Goal: Task Accomplishment & Management: Complete application form

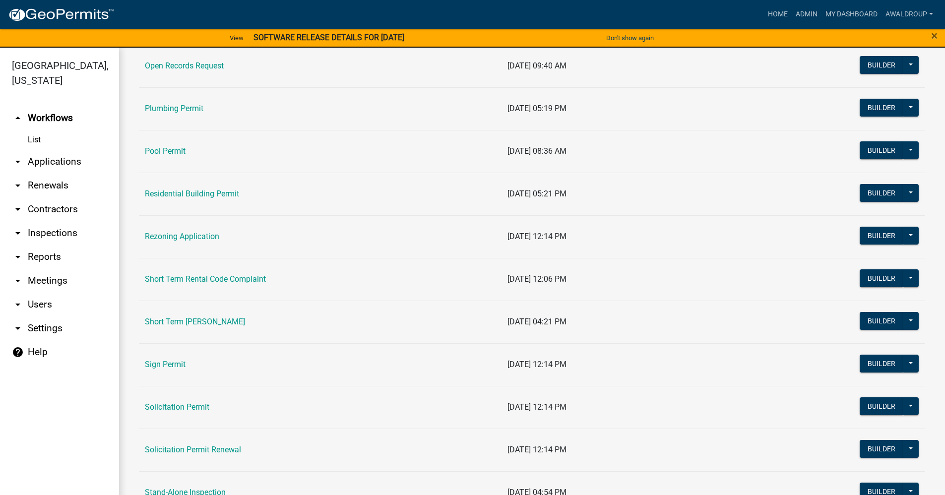
scroll to position [1091, 0]
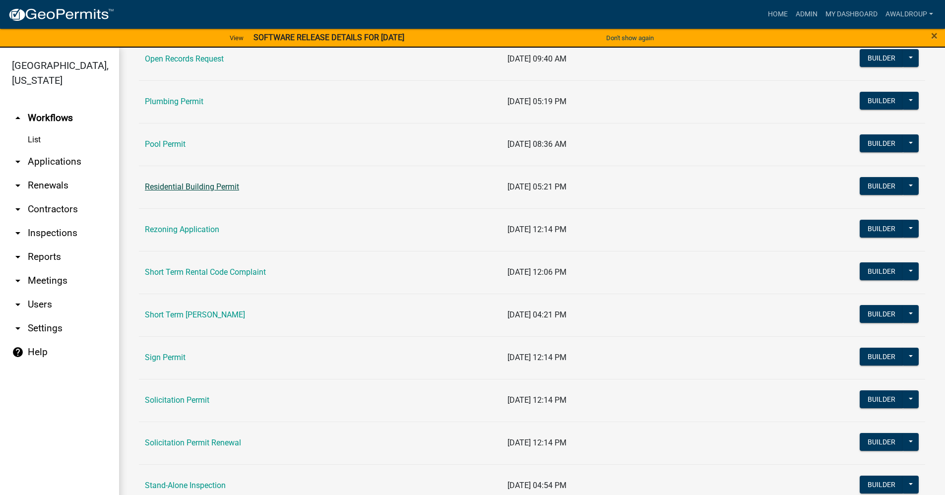
click at [205, 190] on link "Residential Building Permit" at bounding box center [192, 186] width 94 height 9
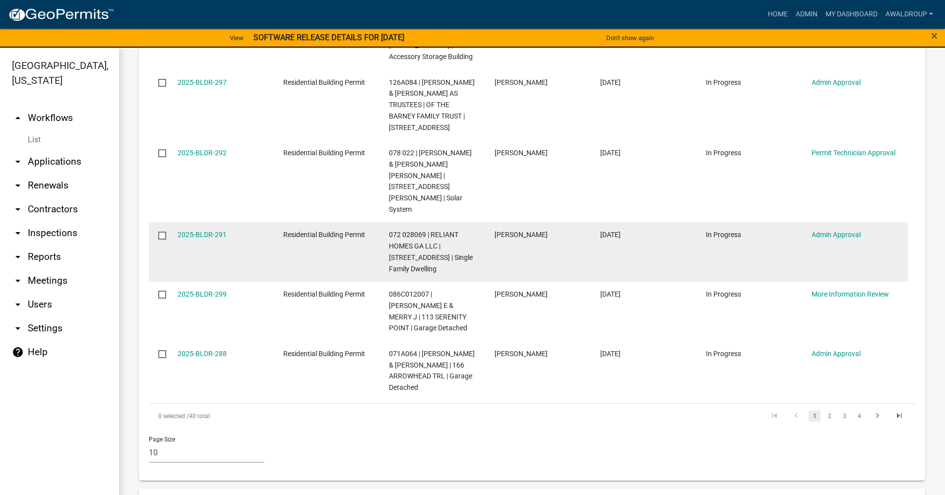
scroll to position [694, 0]
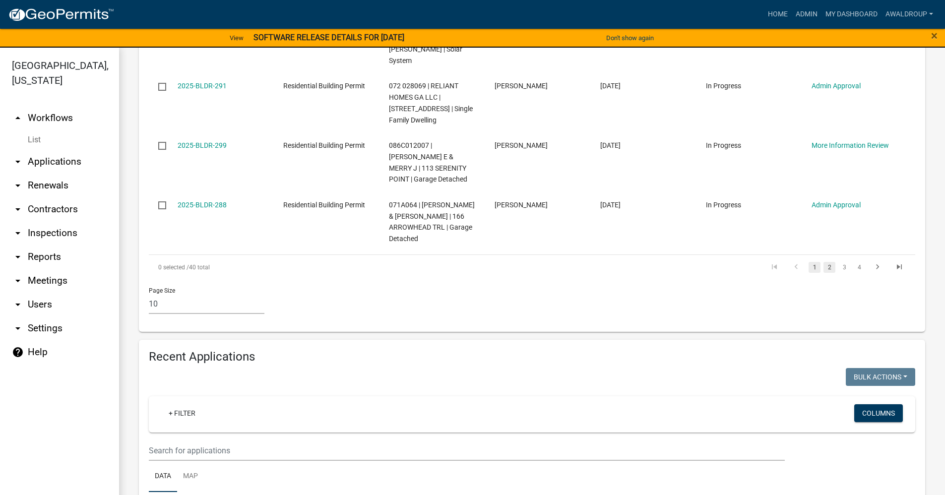
click at [823, 262] on link "2" at bounding box center [829, 267] width 12 height 11
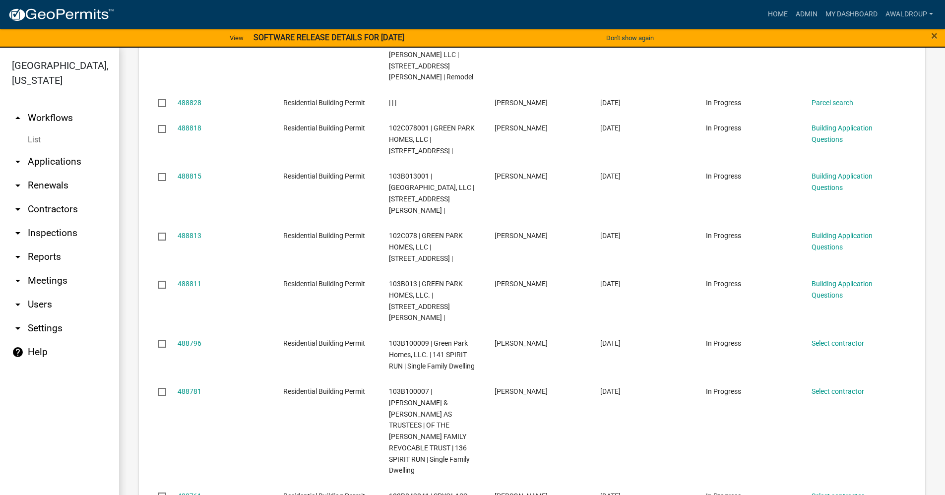
scroll to position [1285, 0]
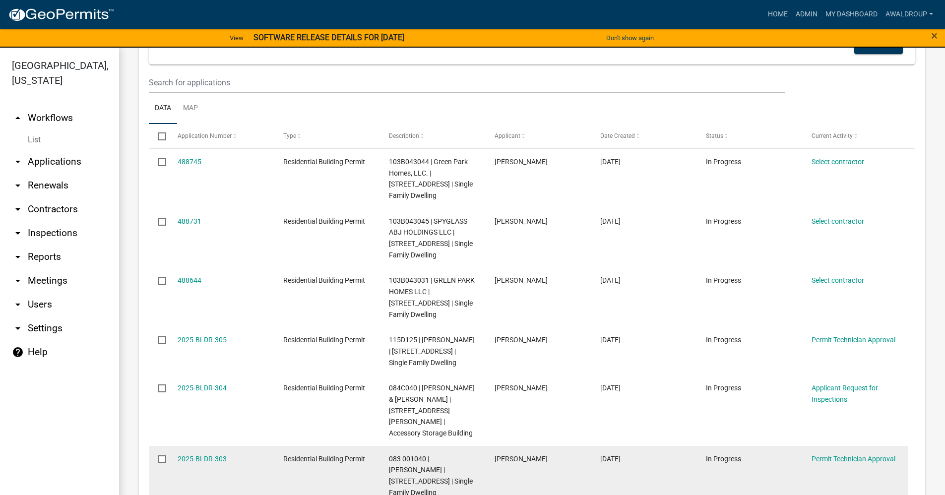
scroll to position [1225, 0]
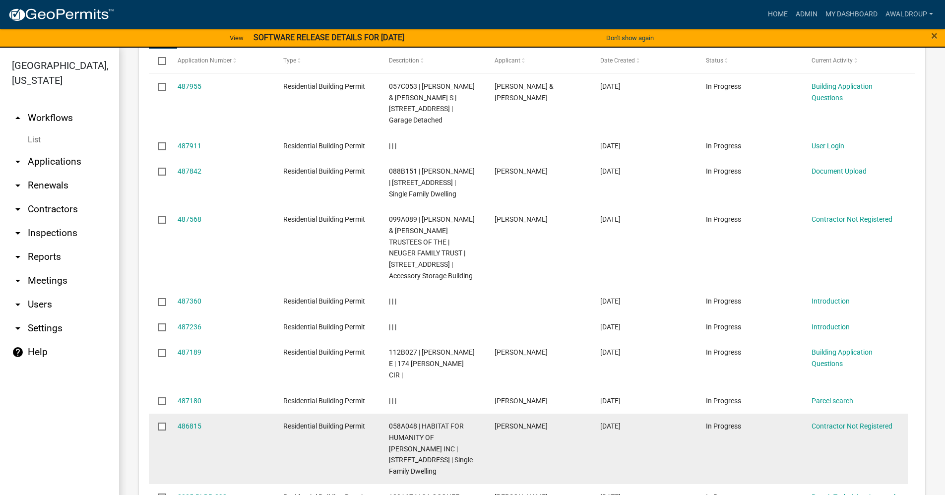
scroll to position [1225, 0]
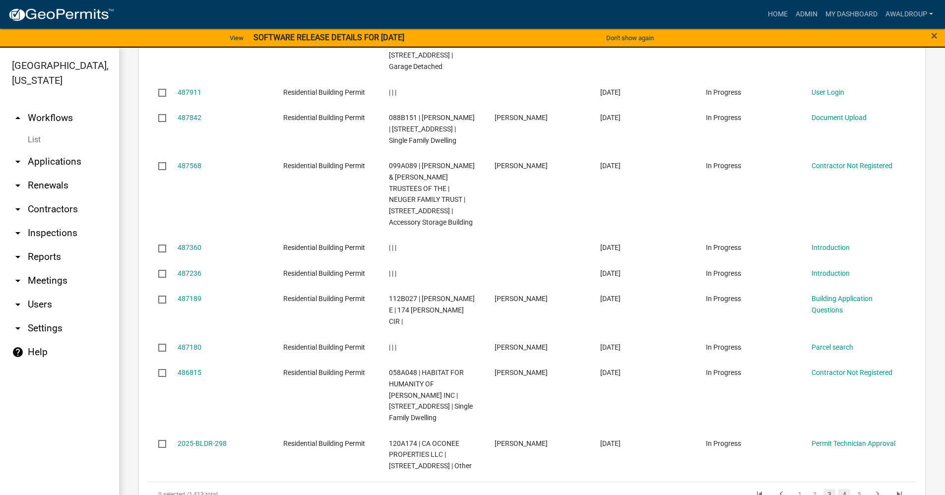
click at [838, 489] on link "4" at bounding box center [844, 494] width 12 height 11
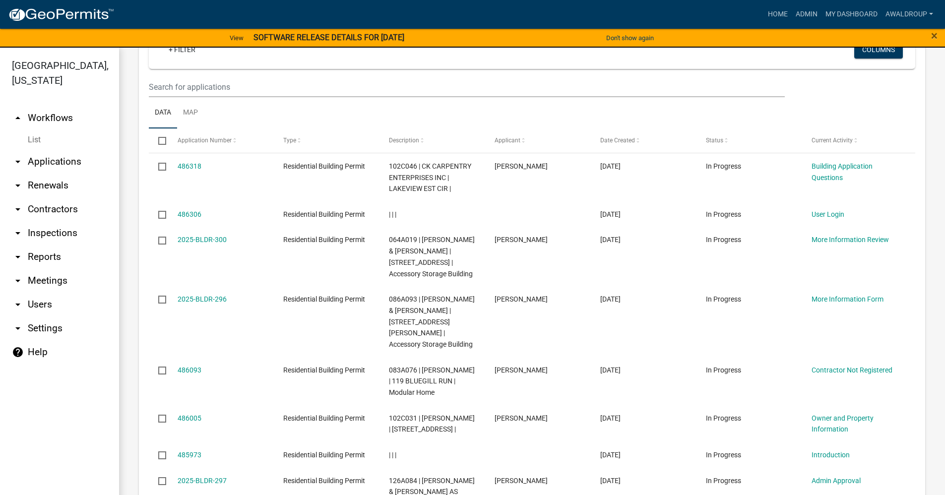
scroll to position [1214, 0]
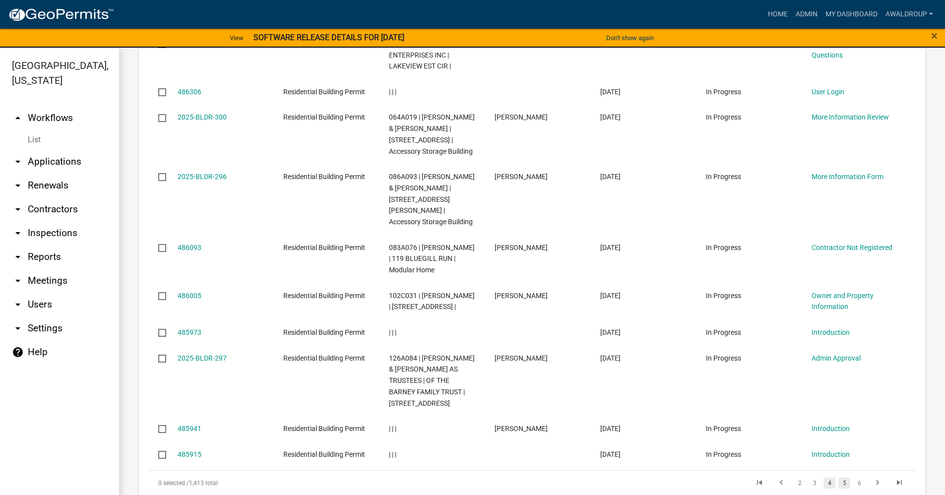
click at [838, 478] on link "5" at bounding box center [844, 483] width 12 height 11
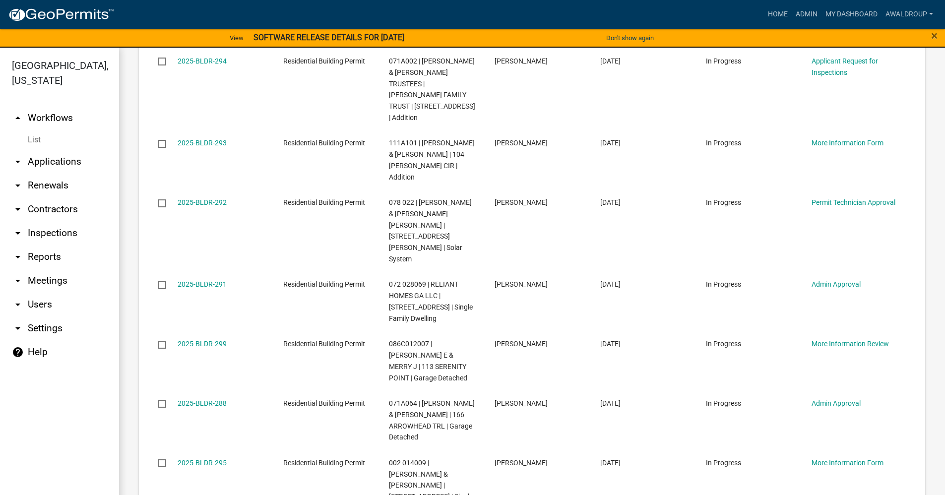
scroll to position [1376, 0]
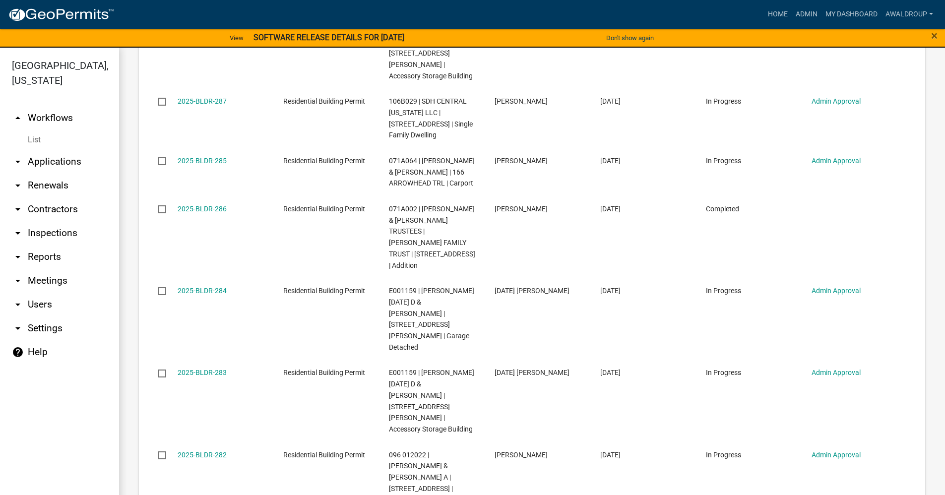
scroll to position [1410, 0]
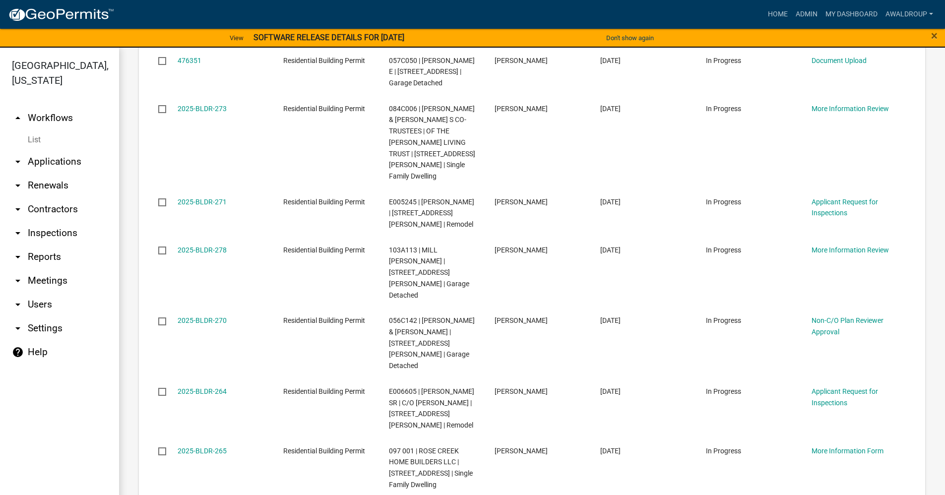
scroll to position [1342, 0]
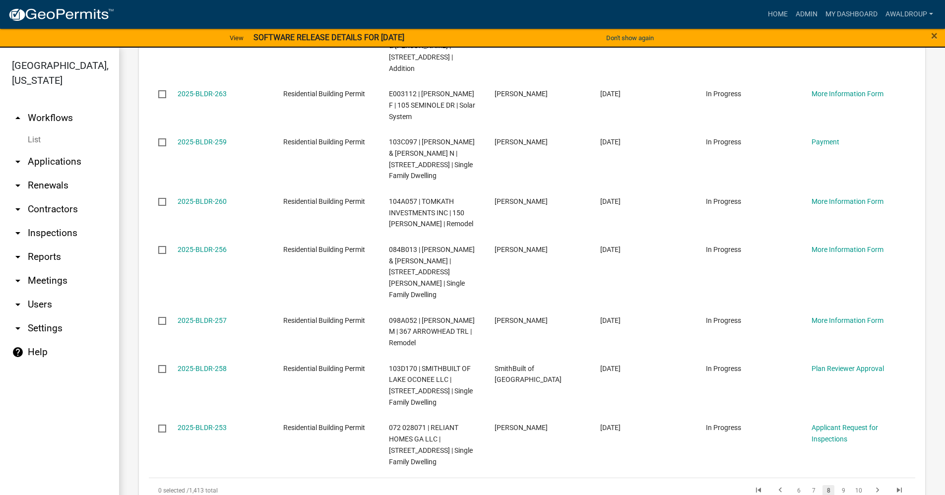
scroll to position [1331, 0]
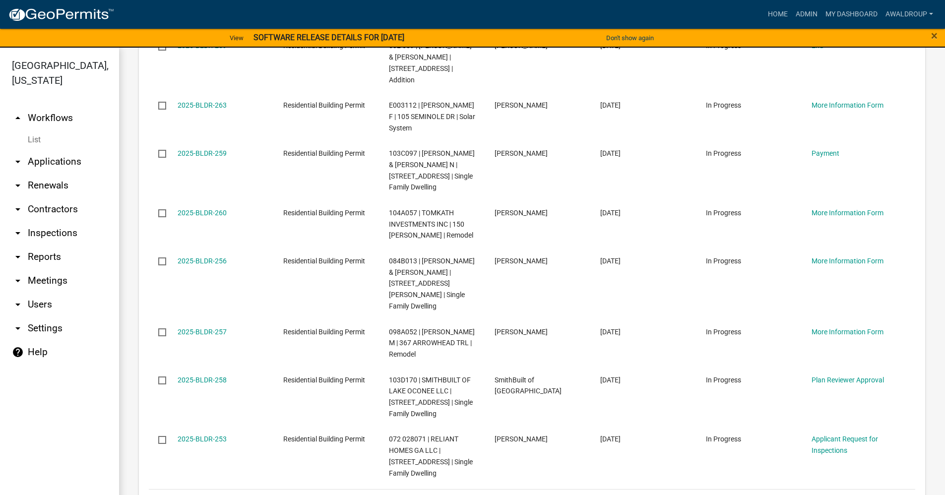
click at [837, 494] on link "9" at bounding box center [843, 501] width 12 height 11
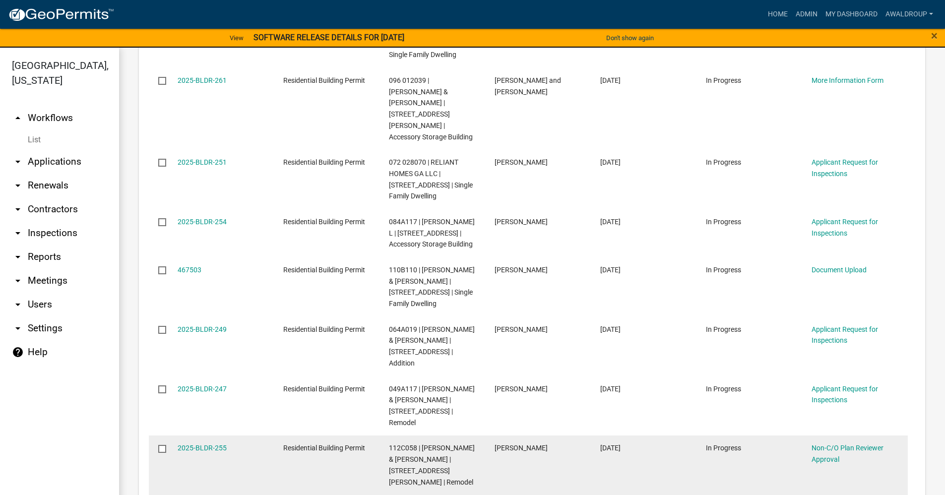
scroll to position [1342, 0]
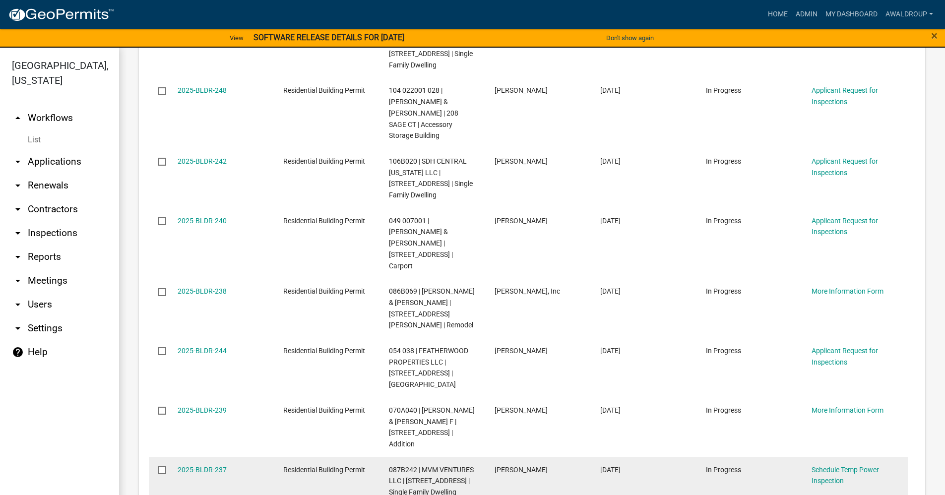
scroll to position [1331, 0]
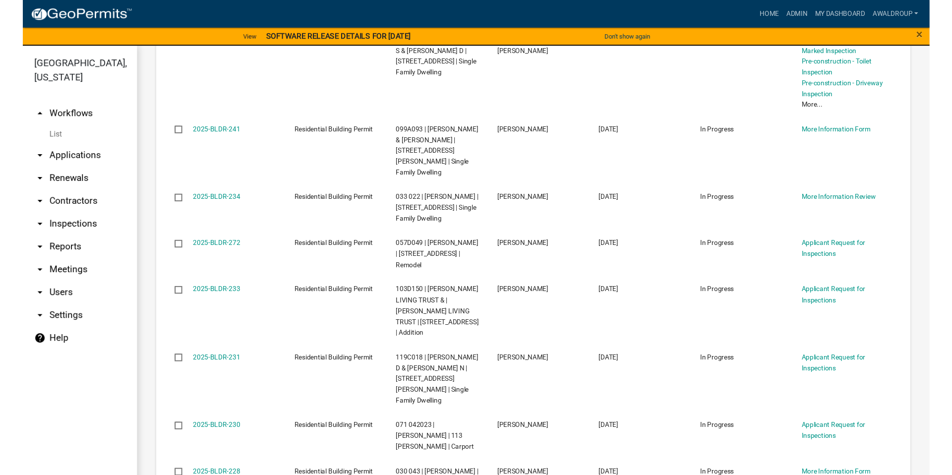
scroll to position [1205, 0]
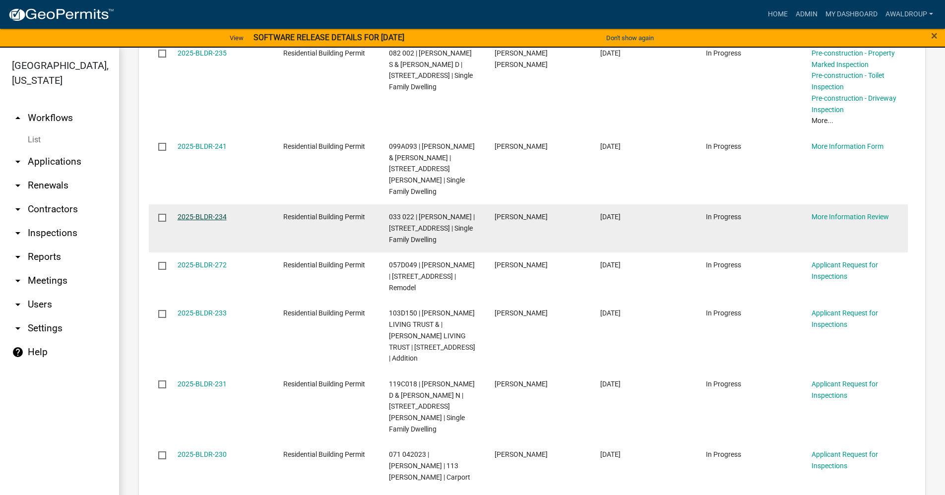
click at [213, 213] on link "2025-BLDR-234" at bounding box center [202, 217] width 49 height 8
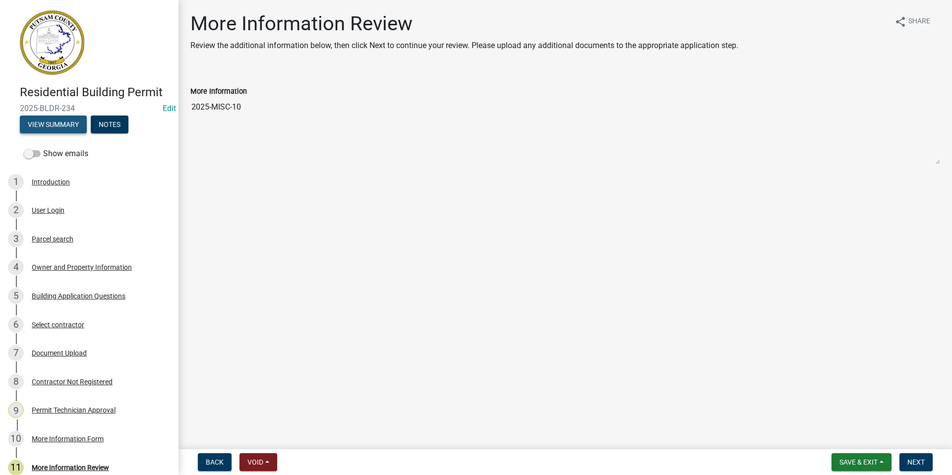
click at [50, 126] on button "View Summary" at bounding box center [53, 125] width 67 height 18
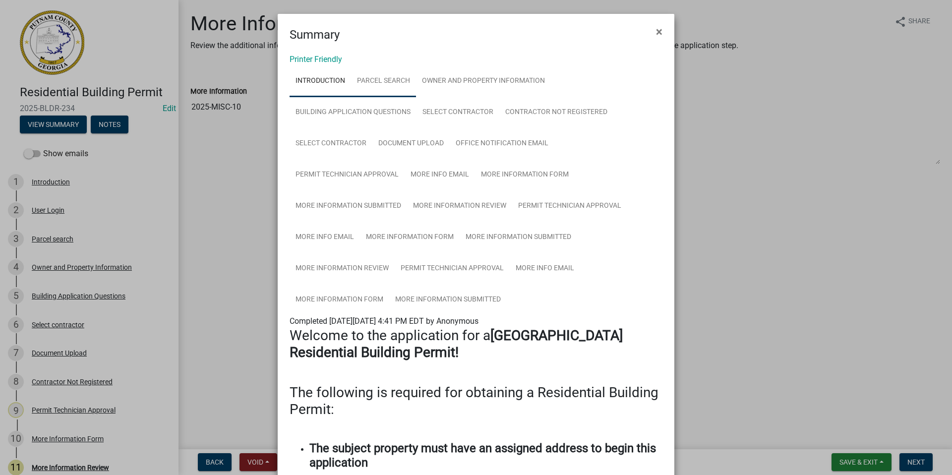
click at [390, 81] on link "Parcel search" at bounding box center [383, 81] width 65 height 32
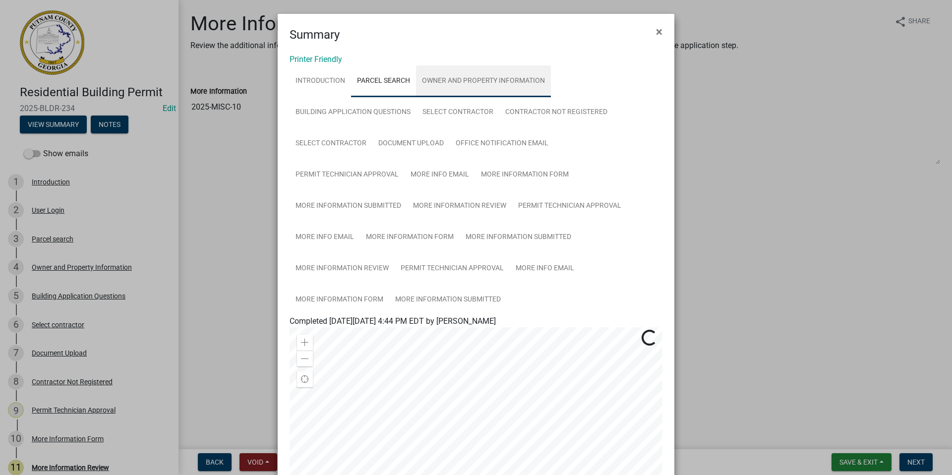
click at [468, 83] on link "Owner and Property Information" at bounding box center [483, 81] width 135 height 32
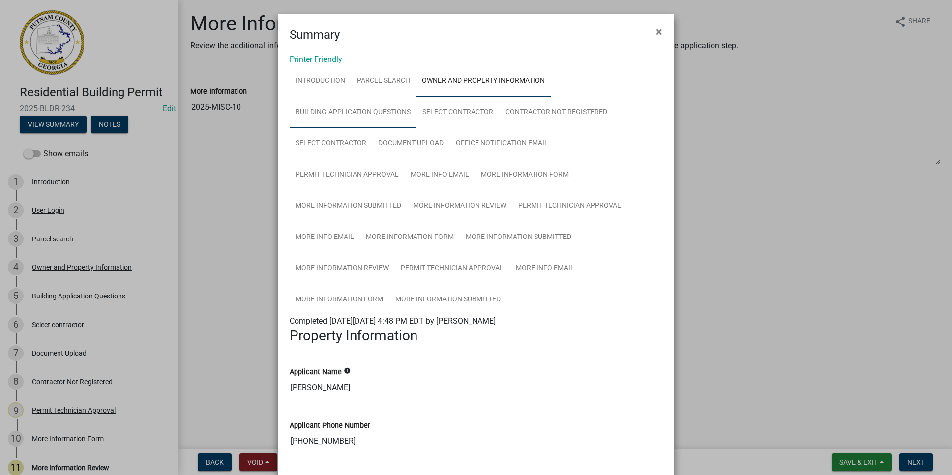
click at [346, 108] on link "Building Application Questions" at bounding box center [353, 113] width 127 height 32
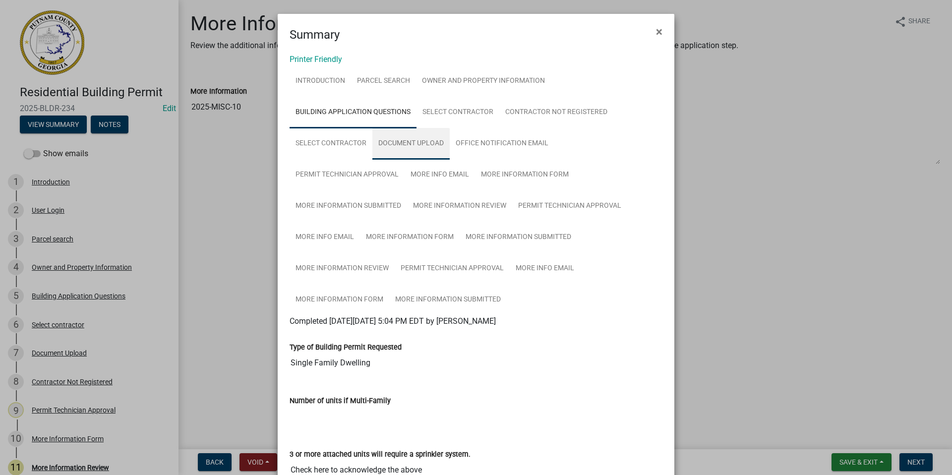
click at [388, 141] on link "Document Upload" at bounding box center [410, 144] width 77 height 32
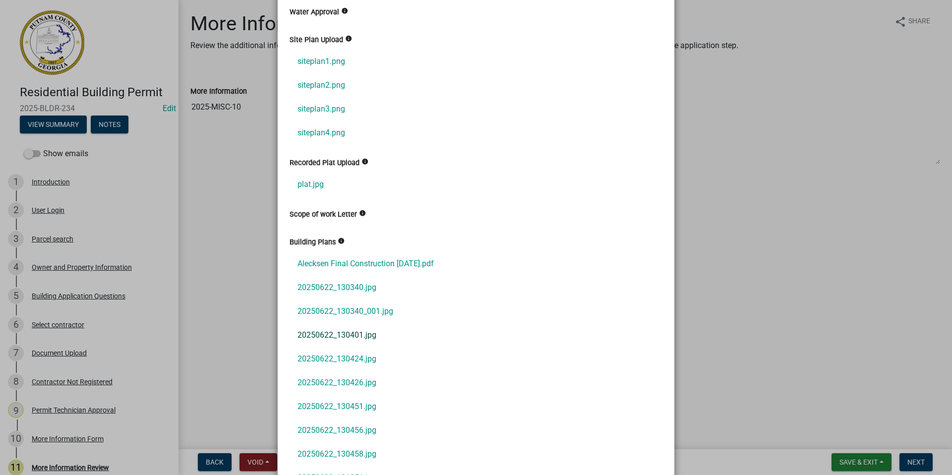
scroll to position [546, 0]
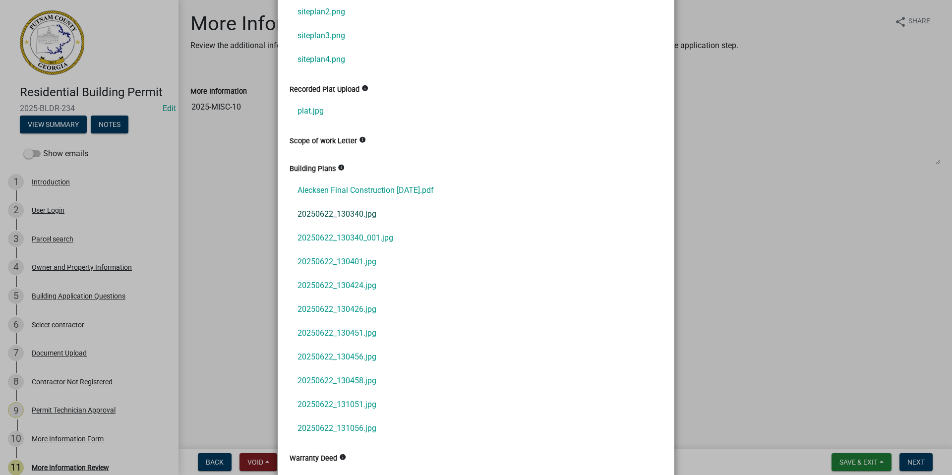
click at [354, 215] on link "20250622_130340.jpg" at bounding box center [476, 214] width 373 height 24
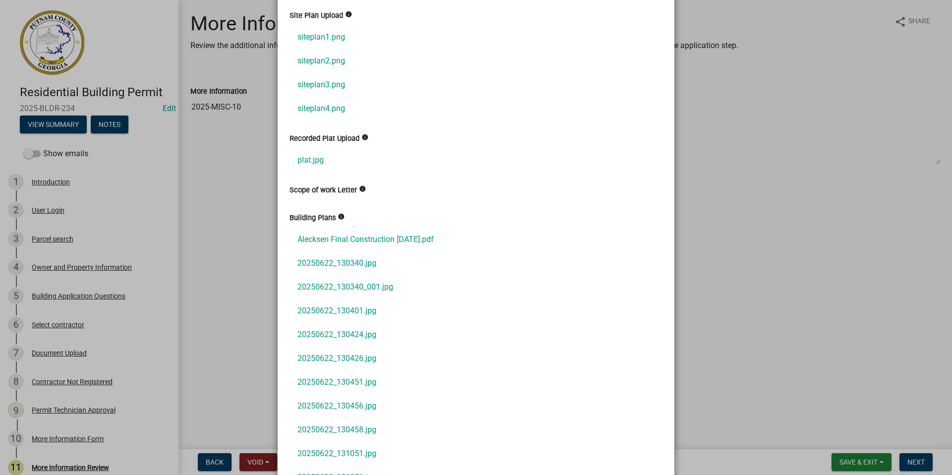
scroll to position [496, 0]
click at [56, 126] on ngb-modal-window "Summary × Printer Friendly Introduction Parcel search Owner and Property Inform…" at bounding box center [476, 237] width 952 height 475
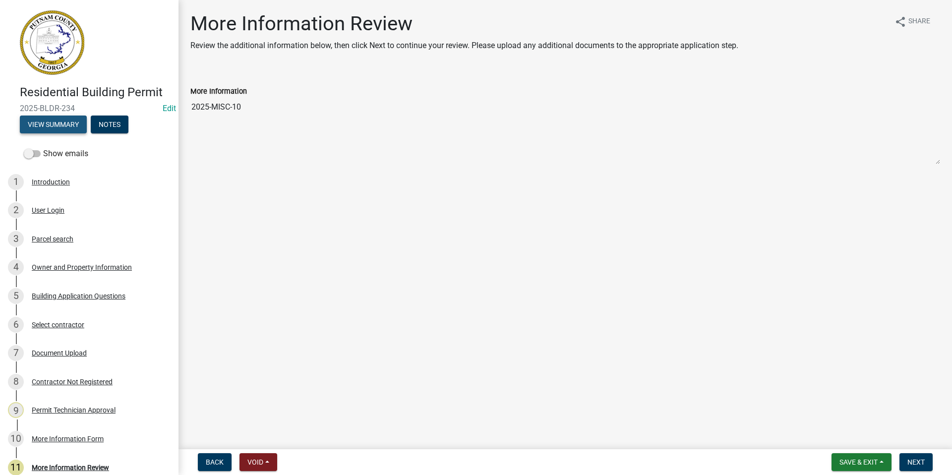
click at [63, 122] on button "View Summary" at bounding box center [53, 125] width 67 height 18
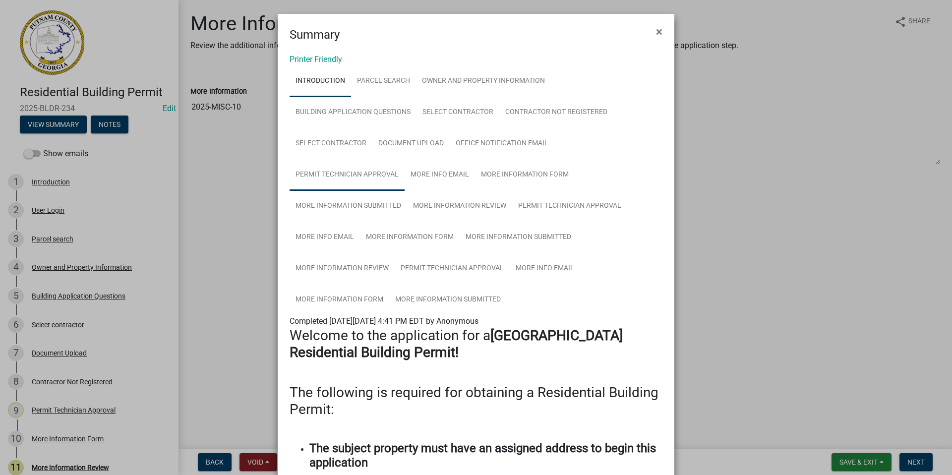
click at [372, 169] on link "Permit Technician Approval" at bounding box center [347, 175] width 115 height 32
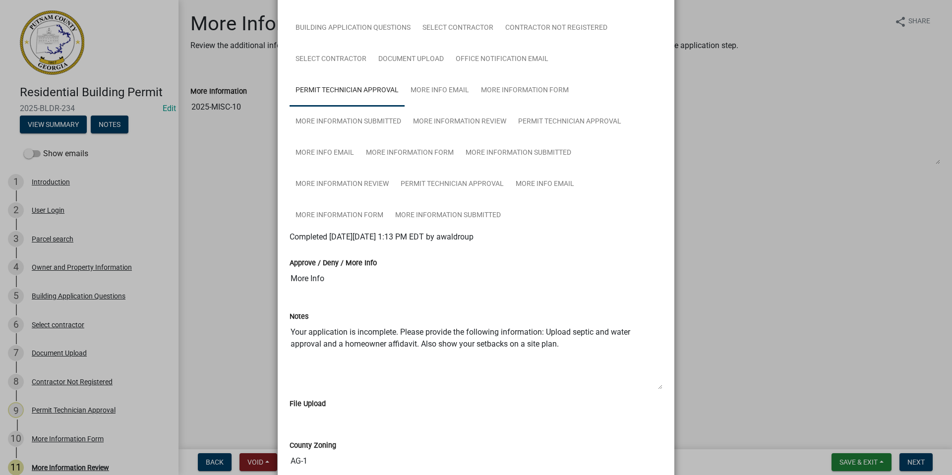
scroll to position [99, 0]
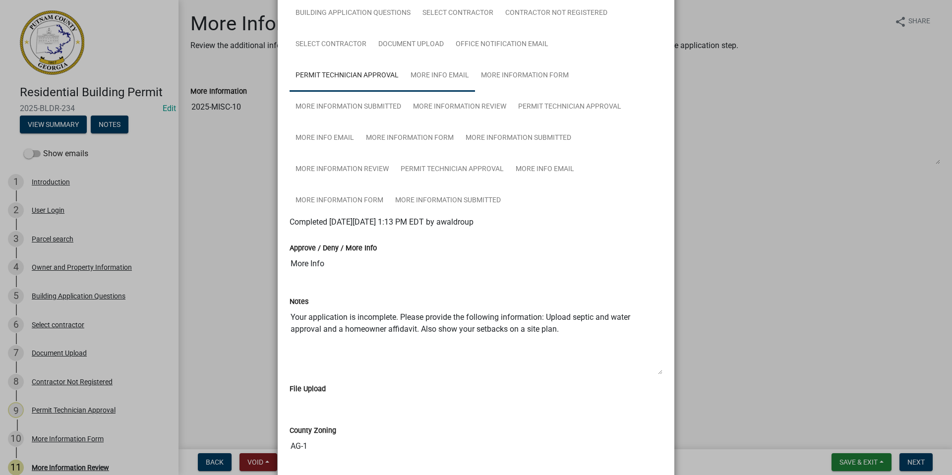
click at [440, 74] on link "More Info Email" at bounding box center [440, 76] width 70 height 32
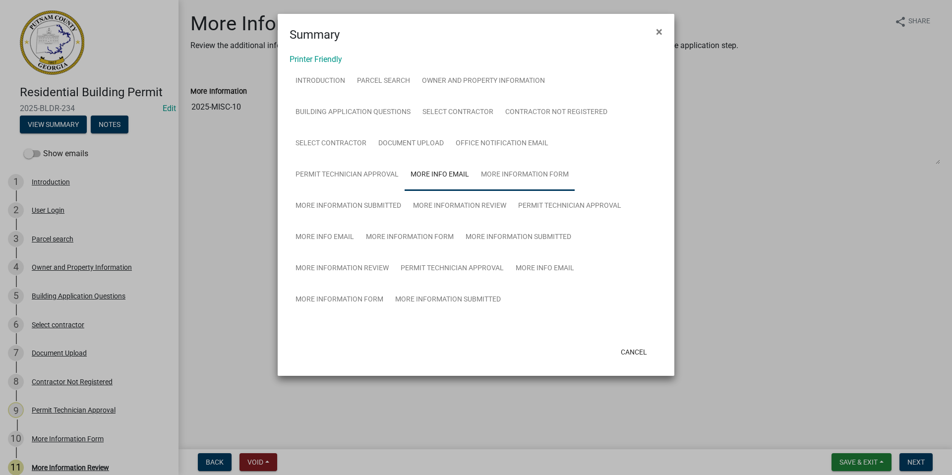
click at [500, 176] on link "More Information Form" at bounding box center [525, 175] width 100 height 32
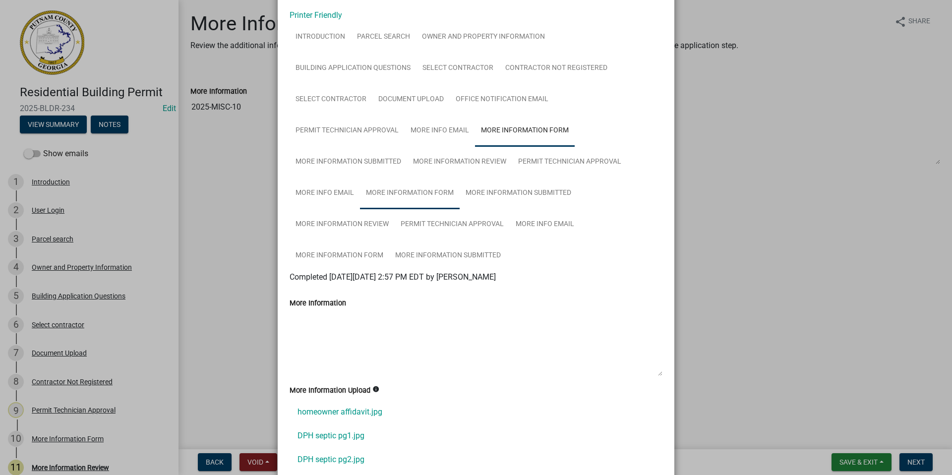
scroll to position [99, 0]
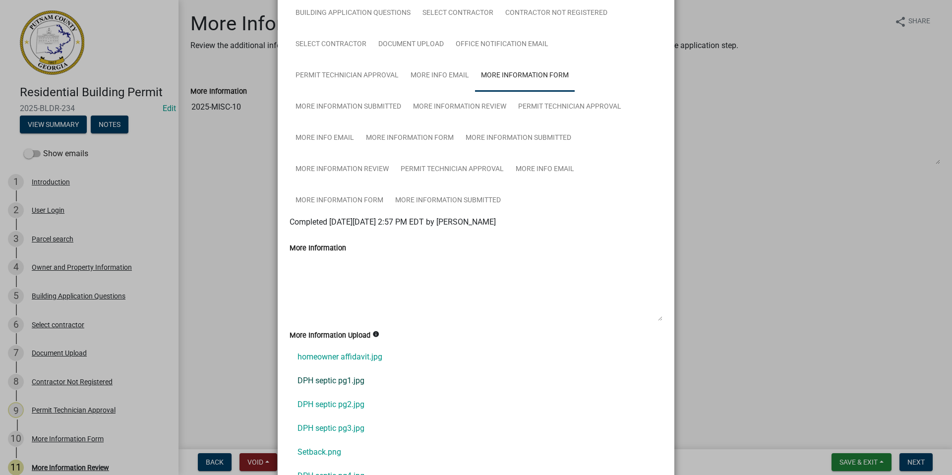
click at [325, 377] on link "DPH septic pg1.jpg" at bounding box center [476, 381] width 373 height 24
click at [351, 400] on link "DPH septic pg2.jpg" at bounding box center [476, 405] width 373 height 24
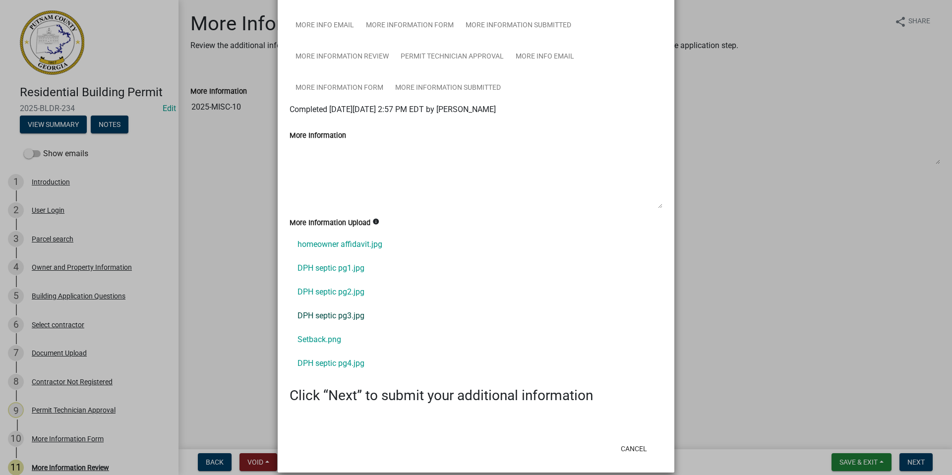
scroll to position [223, 0]
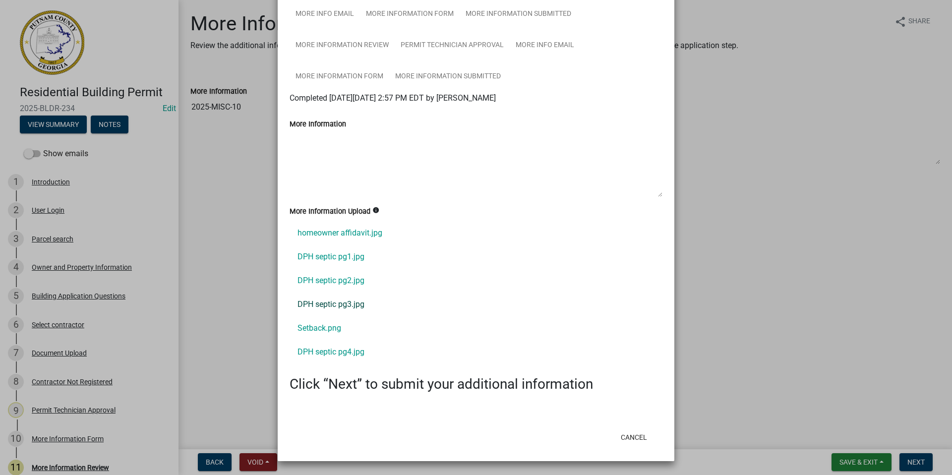
click at [338, 306] on link "DPH septic pg3.jpg" at bounding box center [476, 305] width 373 height 24
click at [310, 325] on link "Setback.png" at bounding box center [476, 328] width 373 height 24
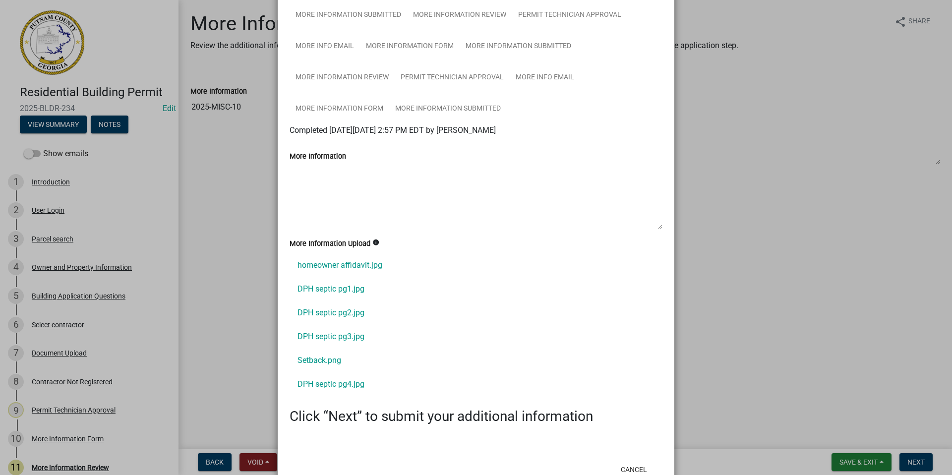
scroll to position [174, 0]
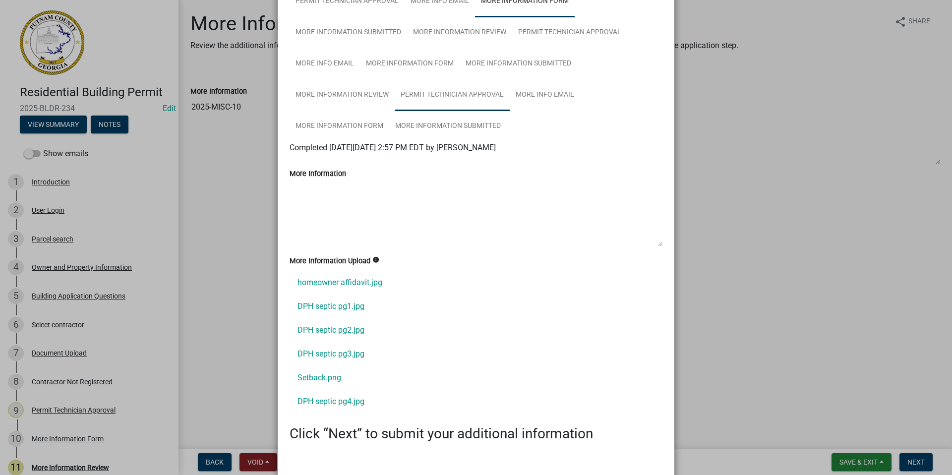
click at [475, 94] on link "Permit Technician Approval" at bounding box center [452, 95] width 115 height 32
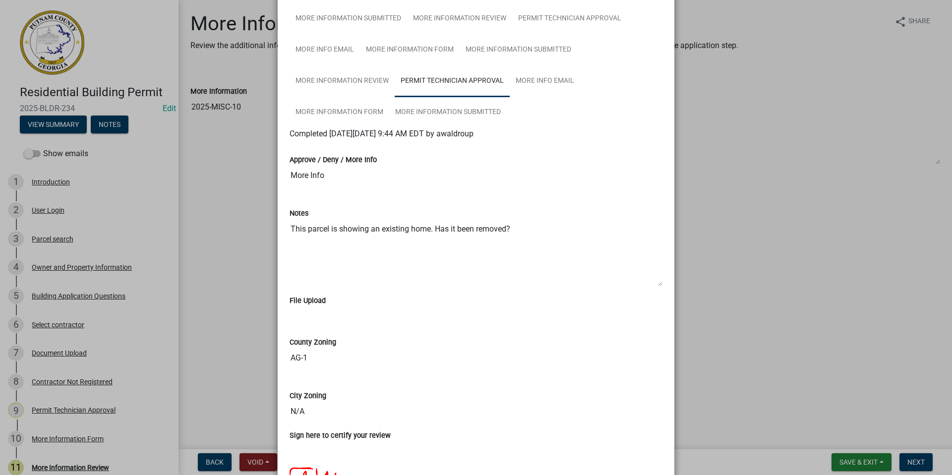
scroll to position [38, 0]
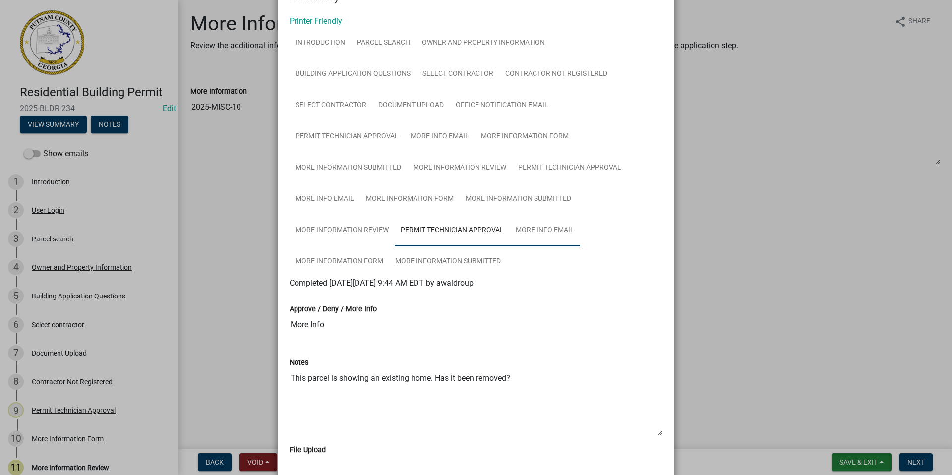
click at [554, 225] on link "More Info Email" at bounding box center [545, 231] width 70 height 32
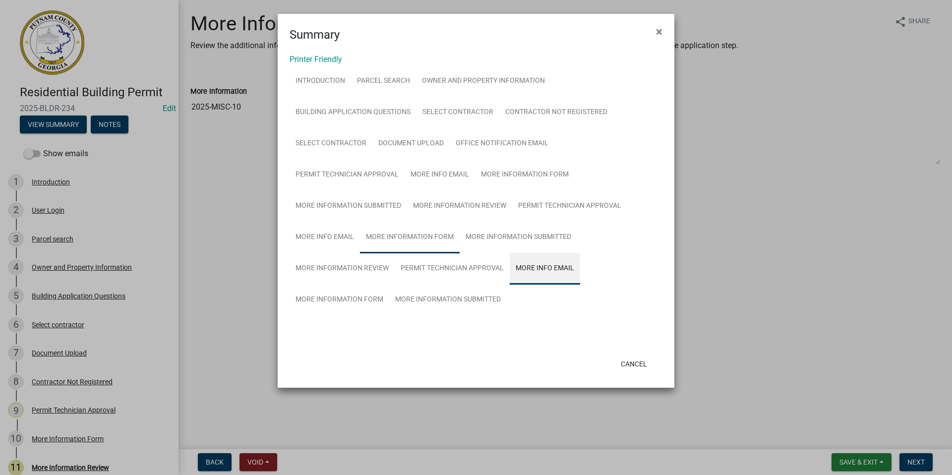
scroll to position [0, 0]
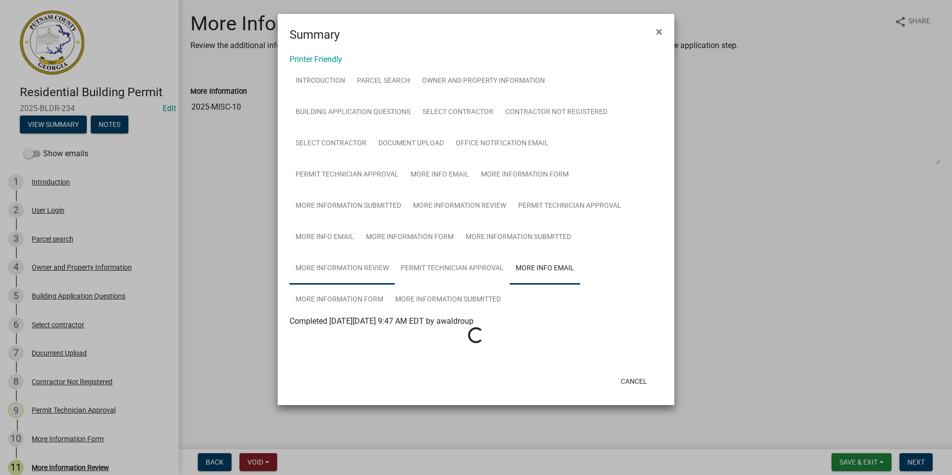
click at [326, 266] on link "More Information Review" at bounding box center [342, 269] width 105 height 32
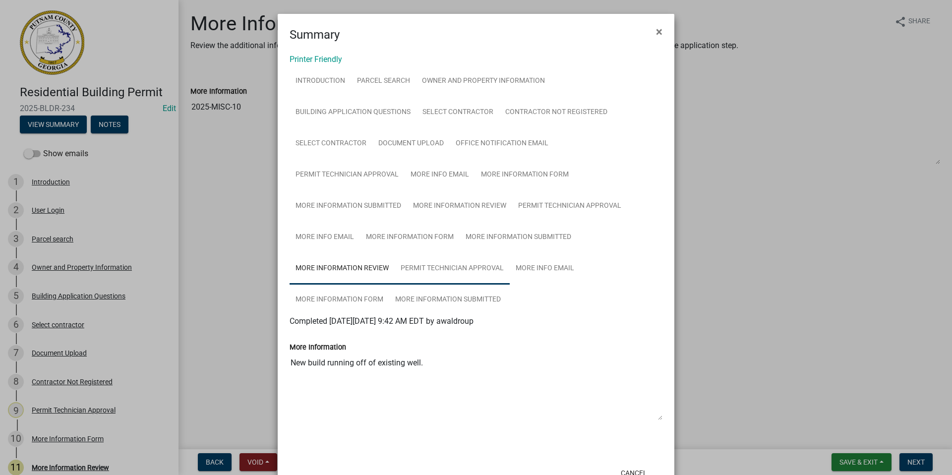
click at [417, 269] on link "Permit Technician Approval" at bounding box center [452, 269] width 115 height 32
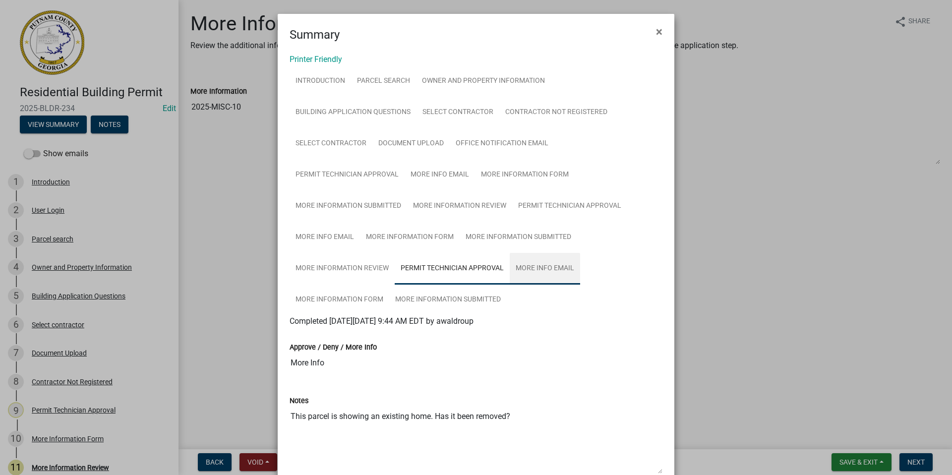
click at [530, 269] on link "More Info Email" at bounding box center [545, 269] width 70 height 32
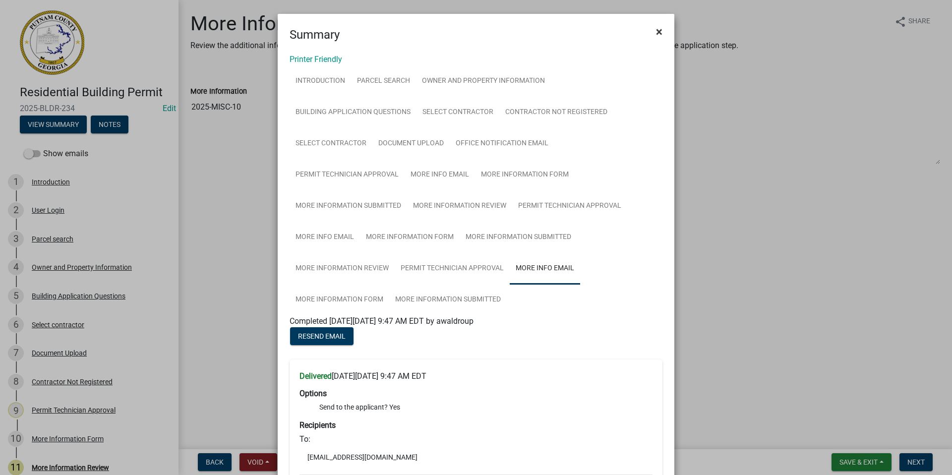
drag, startPoint x: 657, startPoint y: 34, endPoint x: 659, endPoint y: 40, distance: 6.1
click at [657, 33] on span "×" at bounding box center [659, 32] width 6 height 14
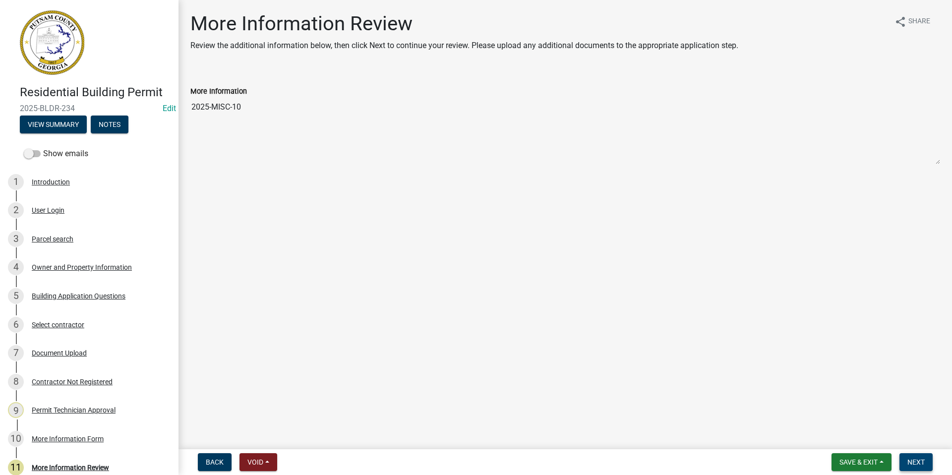
click at [919, 462] on span "Next" at bounding box center [916, 462] width 17 height 8
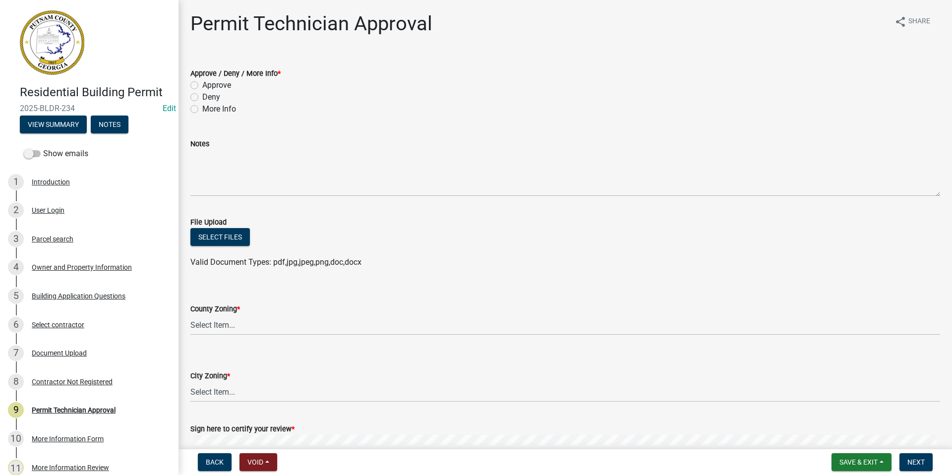
click at [202, 81] on label "Approve" at bounding box center [216, 85] width 29 height 12
click at [202, 81] on input "Approve" at bounding box center [205, 82] width 6 height 6
radio input "true"
click at [77, 264] on div "Owner and Property Information" at bounding box center [82, 267] width 100 height 7
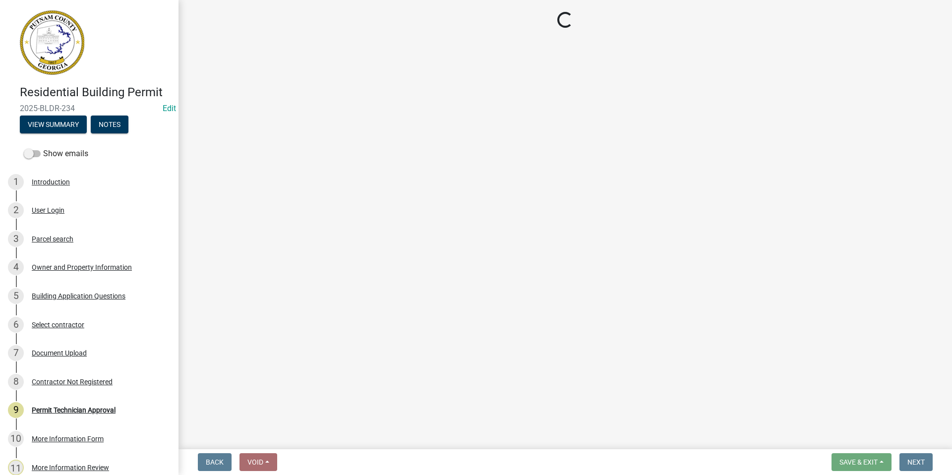
select select "a4366e26-0f82-401b-a682-956e4112ff86"
select select "83394b22-4a11-496c-8e5c-75ade2e72faf"
select select "ece5c1a9-df30-4702-9587-5deee23533b7"
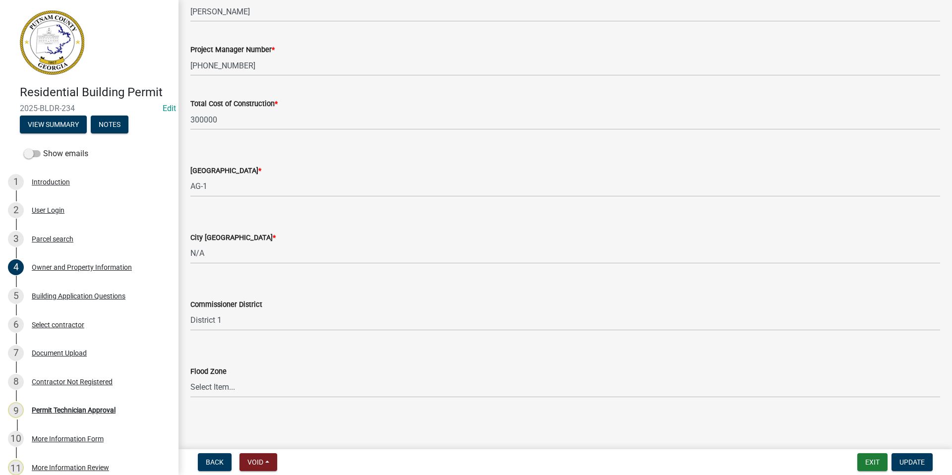
scroll to position [1502, 0]
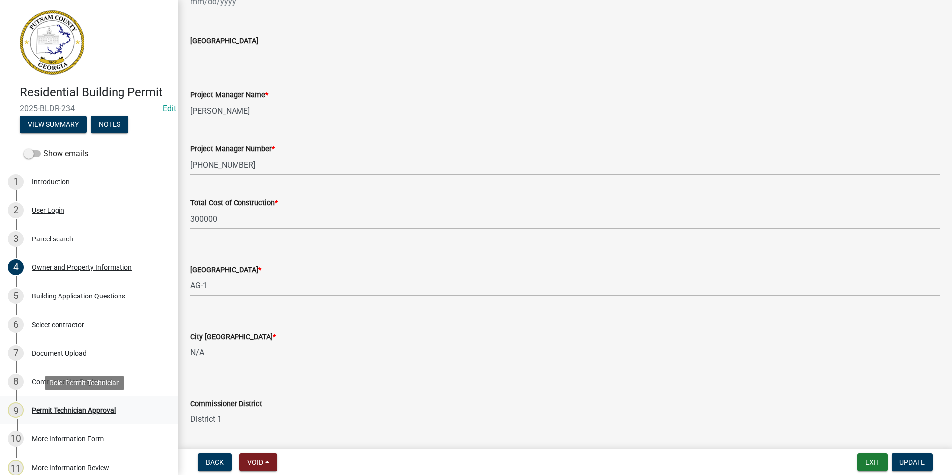
click at [74, 411] on div "Permit Technician Approval" at bounding box center [74, 410] width 84 height 7
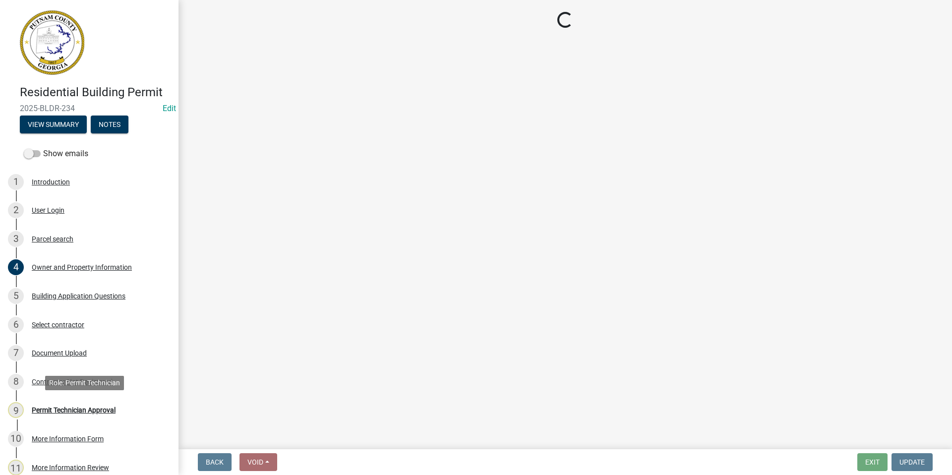
scroll to position [0, 0]
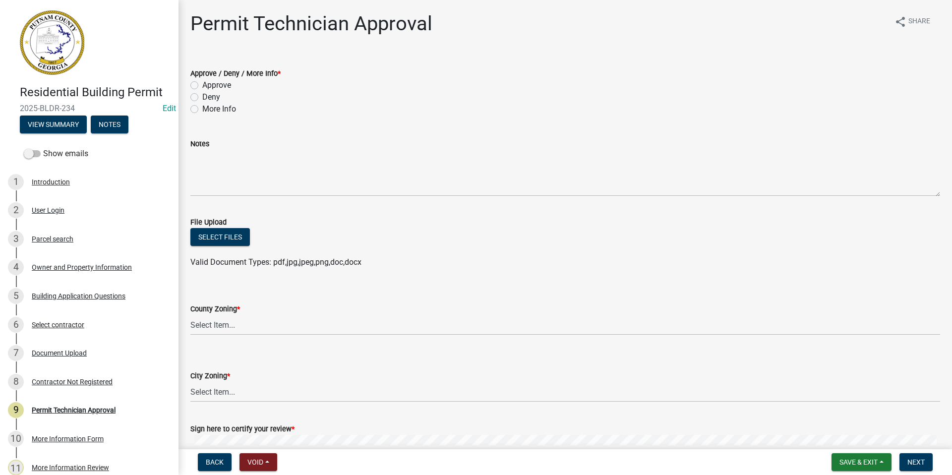
click at [202, 84] on label "Approve" at bounding box center [216, 85] width 29 height 12
click at [202, 84] on input "Approve" at bounding box center [205, 82] width 6 height 6
radio input "true"
click at [228, 324] on select "Select Item... AG-1 R-1R R-1 R-2 MHP RM-1 RM-3 C-1 C-2 I-M PUD N/A" at bounding box center [565, 325] width 750 height 20
click at [190, 315] on select "Select Item... AG-1 R-1R R-1 R-2 MHP RM-1 RM-3 C-1 C-2 I-M PUD N/A" at bounding box center [565, 325] width 750 height 20
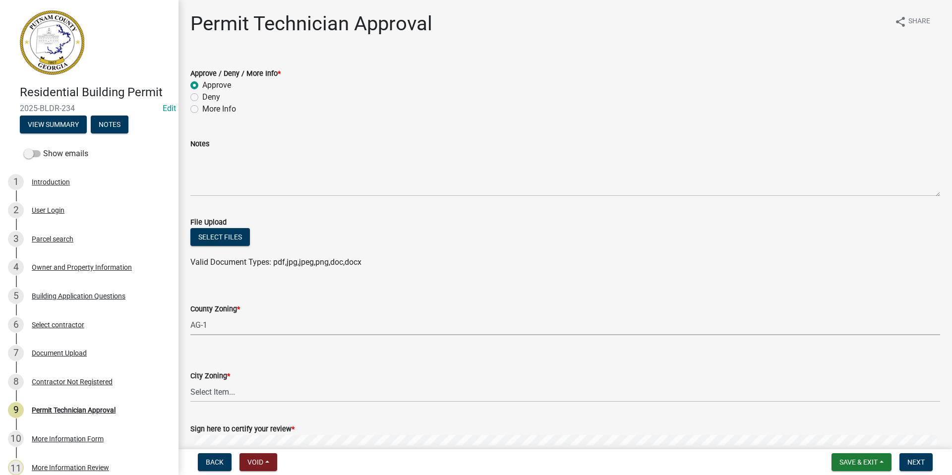
select select "a4366e26-0f82-401b-a682-956e4112ff86"
click at [223, 394] on select "Select Item... A-1 A-2 R-1 R-2 R-3 R-4 MHP C-1 C-2 I-1 I-2 DB FH H-P N/A" at bounding box center [565, 392] width 750 height 20
click at [190, 382] on select "Select Item... A-1 A-2 R-1 R-2 R-3 R-4 MHP C-1 C-2 I-1 I-2 DB FH H-P N/A" at bounding box center [565, 392] width 750 height 20
select select "83394b22-4a11-496c-8e5c-75ade2e72faf"
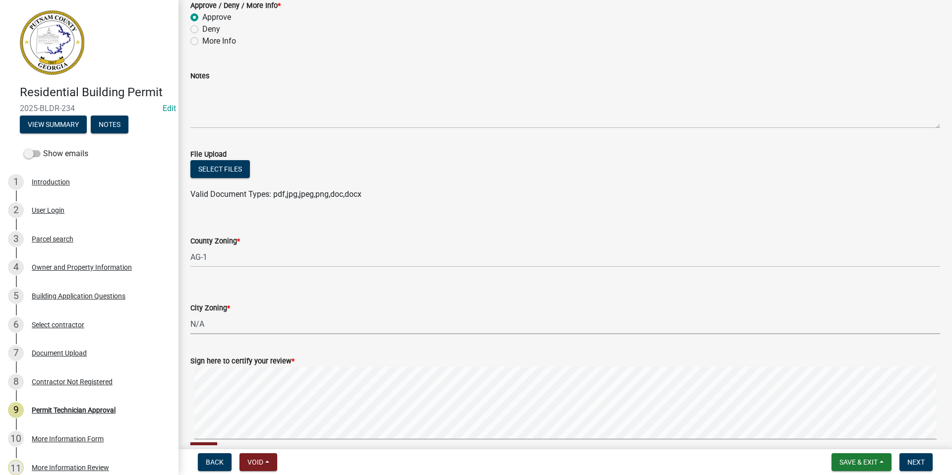
scroll to position [131, 0]
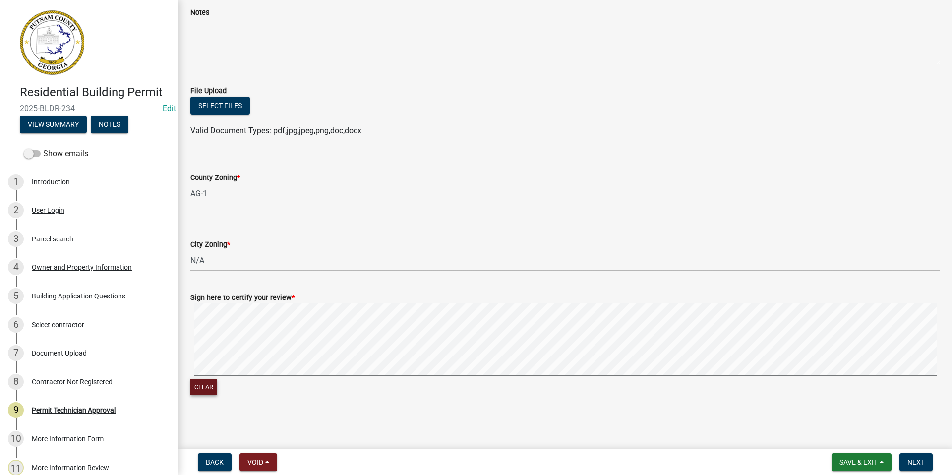
click at [193, 388] on button "Clear" at bounding box center [203, 387] width 27 height 16
click at [250, 377] on signature-pad at bounding box center [565, 341] width 750 height 75
click at [921, 463] on span "Next" at bounding box center [916, 462] width 17 height 8
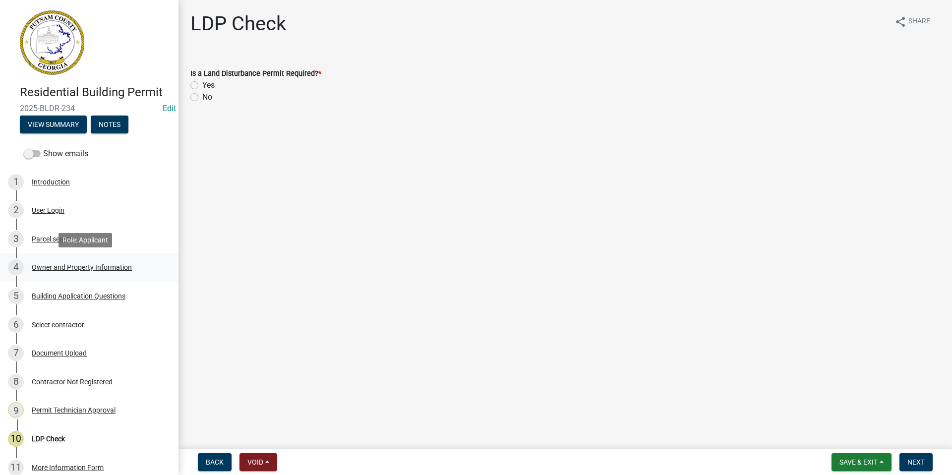
click at [93, 266] on div "Owner and Property Information" at bounding box center [82, 267] width 100 height 7
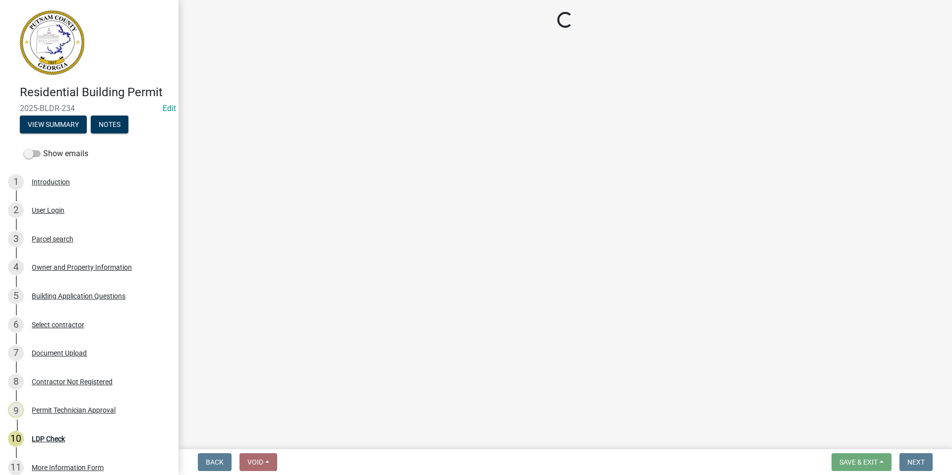
select select "a4366e26-0f82-401b-a682-956e4112ff86"
select select "83394b22-4a11-496c-8e5c-75ade2e72faf"
select select "ece5c1a9-df30-4702-9587-5deee23533b7"
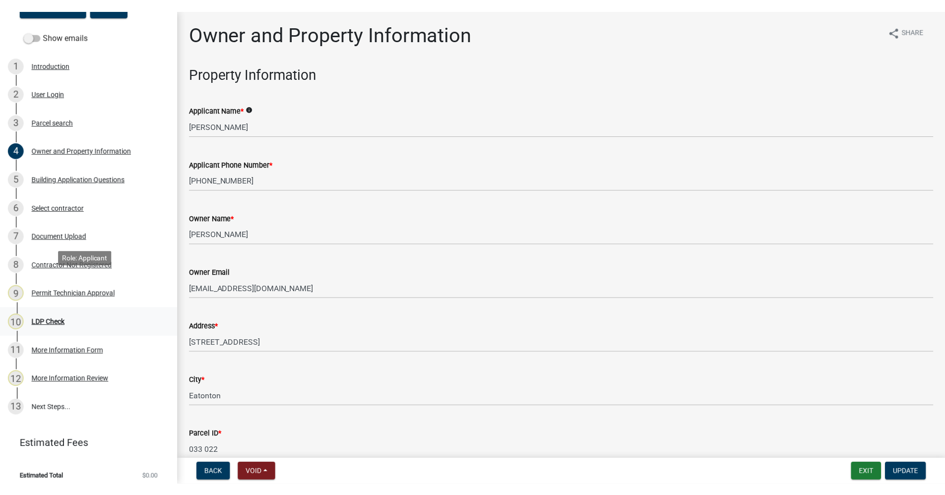
scroll to position [134, 0]
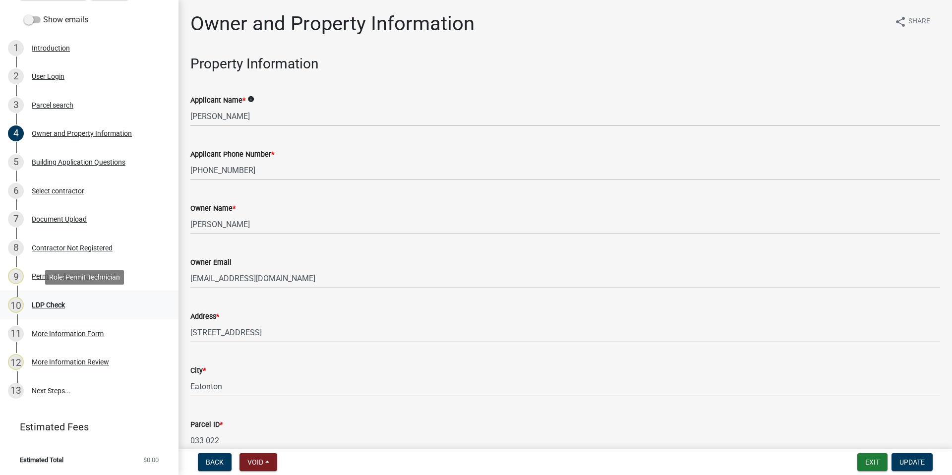
click at [35, 304] on div "LDP Check" at bounding box center [48, 305] width 33 height 7
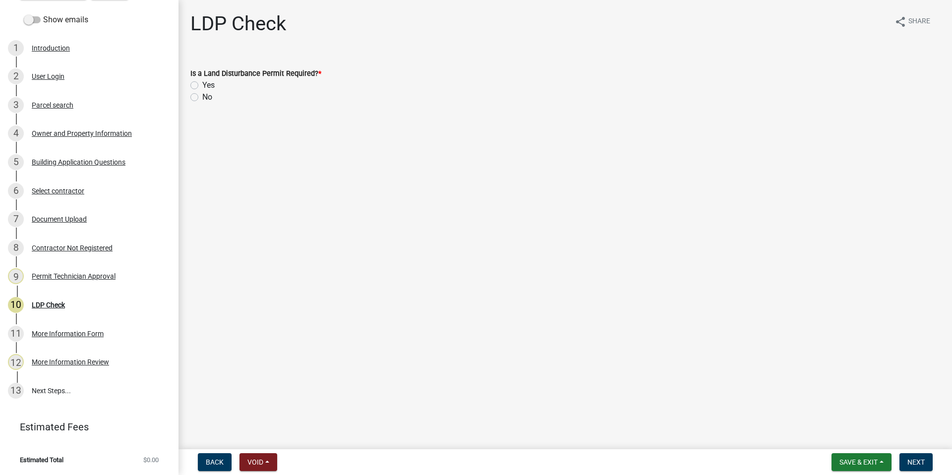
click at [202, 97] on label "No" at bounding box center [207, 97] width 10 height 12
click at [202, 97] on input "No" at bounding box center [205, 94] width 6 height 6
radio input "true"
click at [920, 458] on span "Next" at bounding box center [916, 462] width 17 height 8
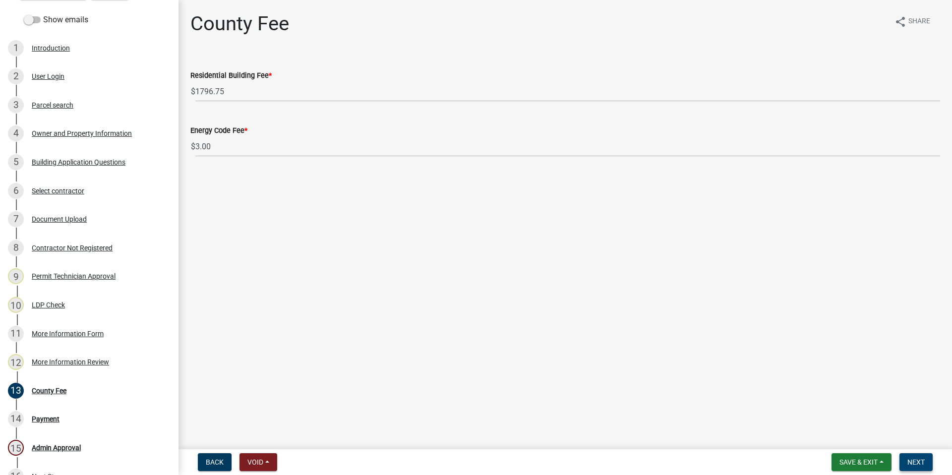
click at [915, 466] on span "Next" at bounding box center [916, 462] width 17 height 8
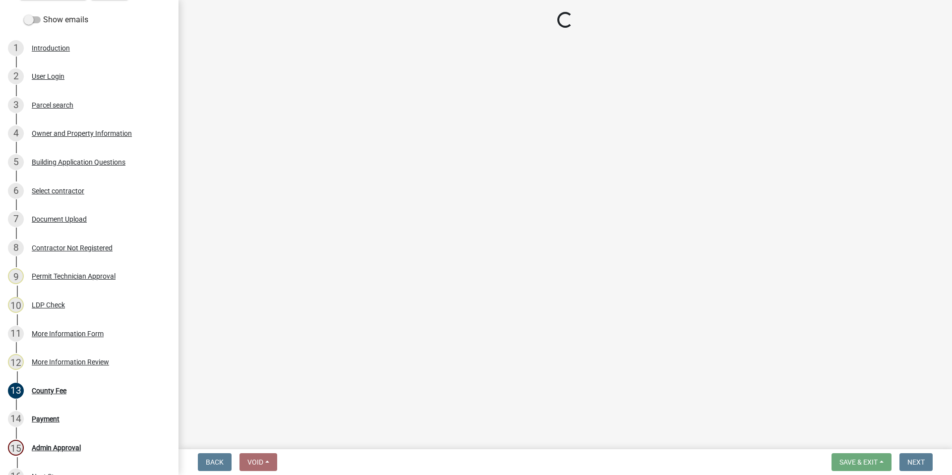
select select "3: 3"
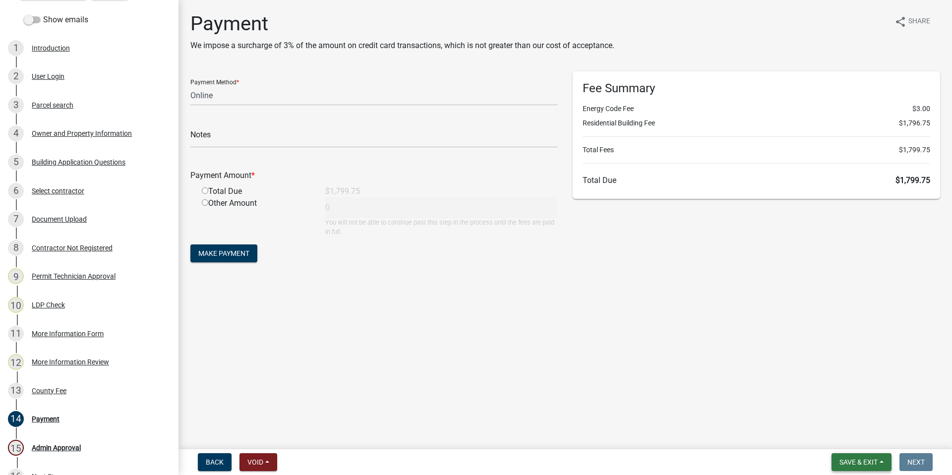
click at [845, 464] on span "Save & Exit" at bounding box center [859, 462] width 38 height 8
click at [843, 442] on button "Save & Exit" at bounding box center [851, 437] width 79 height 24
